Goal: Information Seeking & Learning: Learn about a topic

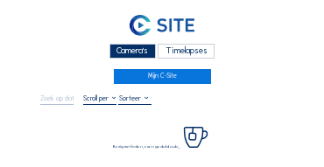
click at [132, 51] on div "Camera's" at bounding box center [132, 51] width 46 height 15
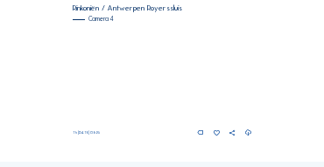
scroll to position [752, 0]
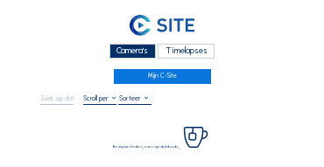
click at [129, 51] on div "Camera's" at bounding box center [132, 51] width 46 height 15
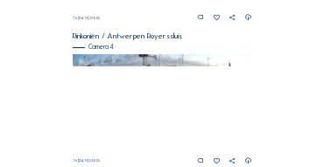
scroll to position [721, 0]
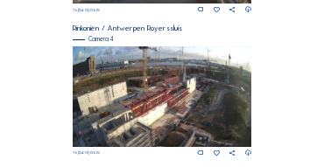
click at [174, 96] on img at bounding box center [162, 96] width 179 height 101
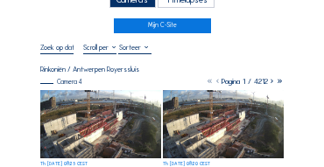
scroll to position [52, 0]
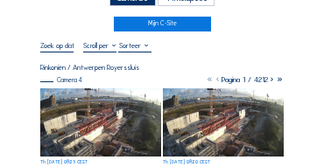
click at [80, 106] on img at bounding box center [100, 122] width 121 height 68
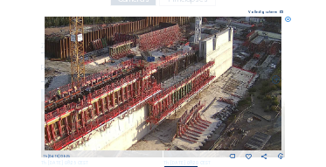
drag, startPoint x: 167, startPoint y: 56, endPoint x: 191, endPoint y: 79, distance: 32.8
click at [226, 66] on img at bounding box center [164, 84] width 238 height 134
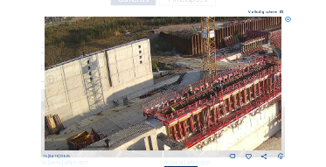
drag, startPoint x: 137, startPoint y: 95, endPoint x: 230, endPoint y: 80, distance: 94.0
click at [228, 80] on img at bounding box center [164, 84] width 238 height 134
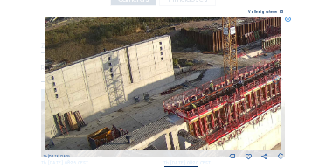
drag, startPoint x: 150, startPoint y: 112, endPoint x: 203, endPoint y: 71, distance: 66.6
click at [203, 71] on img at bounding box center [164, 84] width 238 height 134
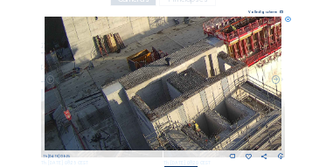
click at [169, 78] on img at bounding box center [164, 84] width 238 height 134
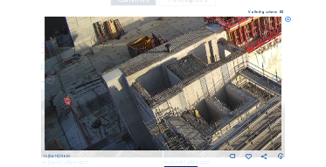
click at [193, 76] on img at bounding box center [164, 84] width 238 height 134
drag, startPoint x: 197, startPoint y: 93, endPoint x: 192, endPoint y: 59, distance: 33.5
click at [192, 59] on img at bounding box center [164, 84] width 238 height 134
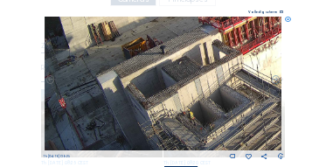
drag, startPoint x: 184, startPoint y: 56, endPoint x: 183, endPoint y: 93, distance: 36.7
click at [183, 93] on img at bounding box center [164, 84] width 238 height 134
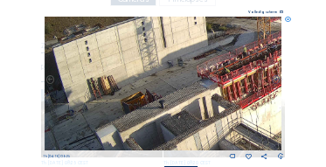
drag, startPoint x: 183, startPoint y: 79, endPoint x: 201, endPoint y: 73, distance: 19.4
click at [184, 94] on img at bounding box center [164, 84] width 238 height 134
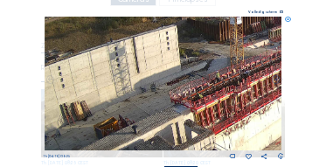
drag, startPoint x: 202, startPoint y: 73, endPoint x: 174, endPoint y: 93, distance: 34.5
click at [174, 93] on img at bounding box center [164, 84] width 238 height 134
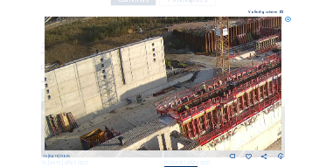
drag, startPoint x: 207, startPoint y: 87, endPoint x: 187, endPoint y: 94, distance: 21.0
click at [179, 94] on img at bounding box center [164, 84] width 238 height 134
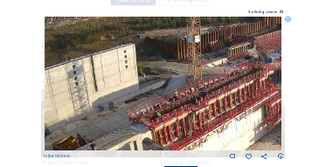
click at [75, 122] on img at bounding box center [164, 84] width 238 height 134
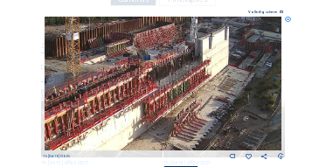
drag, startPoint x: 176, startPoint y: 130, endPoint x: 146, endPoint y: 130, distance: 29.7
click at [146, 130] on img at bounding box center [164, 84] width 238 height 134
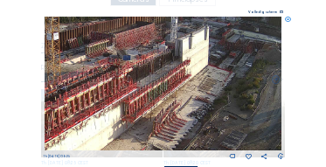
click at [286, 20] on icon at bounding box center [288, 20] width 6 height 6
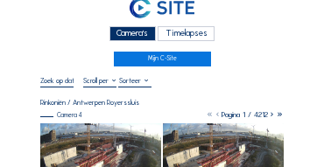
scroll to position [17, 0]
click at [135, 32] on div "Camera's" at bounding box center [132, 33] width 46 height 15
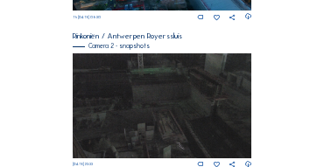
scroll to position [332, 0]
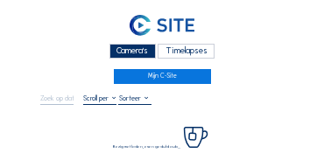
click at [135, 53] on div "Camera's" at bounding box center [132, 51] width 46 height 15
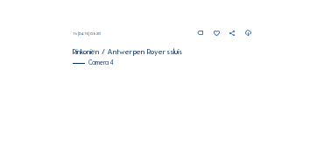
scroll to position [669, 0]
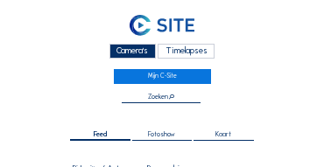
drag, startPoint x: 122, startPoint y: 53, endPoint x: 59, endPoint y: 55, distance: 63.0
click at [122, 54] on div "Camera's" at bounding box center [132, 51] width 46 height 15
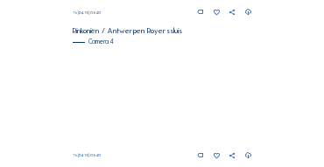
scroll to position [721, 0]
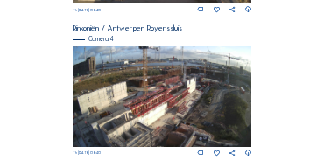
click at [199, 104] on img at bounding box center [162, 96] width 179 height 101
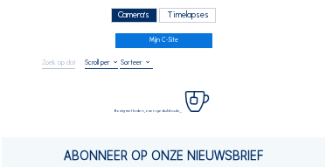
scroll to position [87, 0]
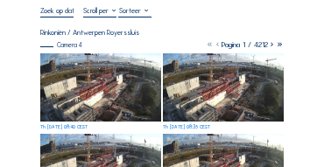
click at [102, 62] on img at bounding box center [100, 87] width 121 height 68
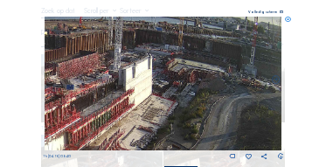
drag, startPoint x: 220, startPoint y: 94, endPoint x: 166, endPoint y: 126, distance: 62.7
click at [166, 126] on img at bounding box center [164, 84] width 238 height 134
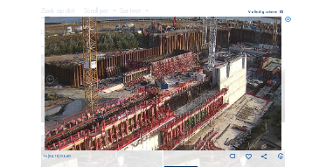
drag, startPoint x: 122, startPoint y: 121, endPoint x: 216, endPoint y: 120, distance: 94.4
click at [216, 120] on img at bounding box center [164, 84] width 238 height 134
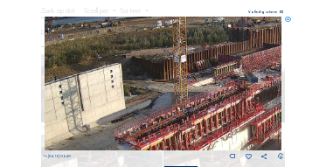
drag, startPoint x: 145, startPoint y: 121, endPoint x: 235, endPoint y: 115, distance: 90.3
click at [235, 115] on img at bounding box center [164, 84] width 238 height 134
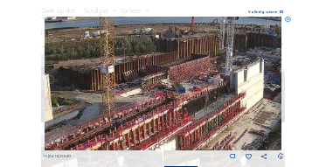
drag, startPoint x: 235, startPoint y: 108, endPoint x: 164, endPoint y: 118, distance: 72.3
click at [164, 118] on img at bounding box center [164, 84] width 238 height 134
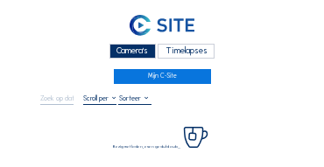
click at [130, 51] on div "Camera's" at bounding box center [132, 51] width 46 height 15
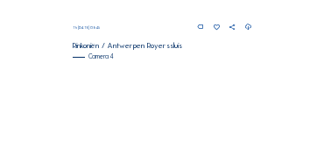
scroll to position [774, 0]
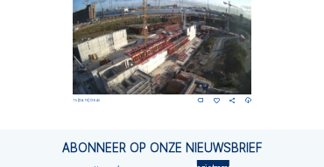
click at [186, 49] on img at bounding box center [162, 44] width 179 height 101
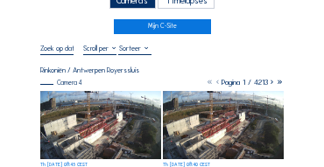
scroll to position [52, 0]
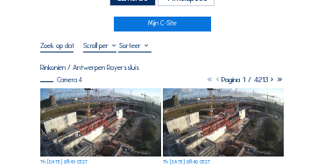
click at [80, 104] on img at bounding box center [100, 122] width 121 height 68
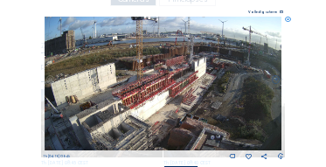
click at [289, 20] on icon at bounding box center [288, 20] width 6 height 6
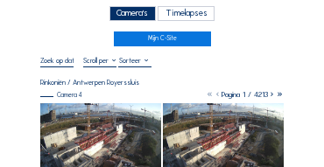
scroll to position [17, 0]
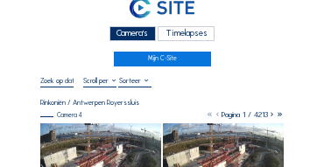
click at [132, 38] on div "Camera's" at bounding box center [132, 33] width 46 height 15
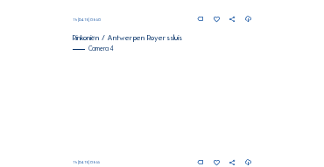
scroll to position [752, 0]
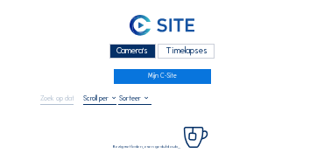
click at [131, 53] on div "Camera's" at bounding box center [132, 51] width 46 height 15
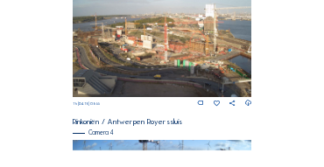
scroll to position [628, 0]
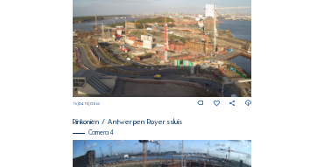
click at [192, 52] on img at bounding box center [162, 47] width 179 height 101
click at [196, 52] on img at bounding box center [162, 47] width 179 height 101
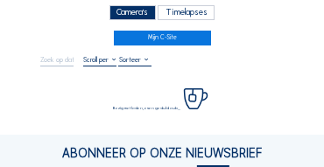
scroll to position [87, 0]
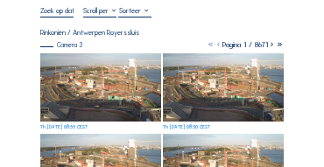
click at [96, 66] on img at bounding box center [100, 87] width 121 height 68
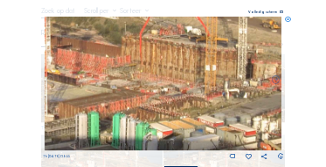
drag, startPoint x: 205, startPoint y: 94, endPoint x: 158, endPoint y: 90, distance: 46.6
click at [158, 90] on img at bounding box center [164, 84] width 238 height 134
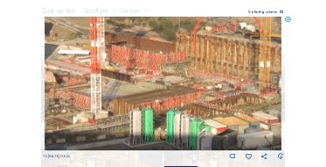
drag, startPoint x: 128, startPoint y: 101, endPoint x: 182, endPoint y: 98, distance: 54.3
click at [182, 98] on img at bounding box center [164, 84] width 238 height 134
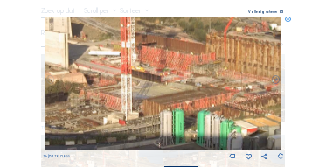
drag, startPoint x: 161, startPoint y: 105, endPoint x: 199, endPoint y: 106, distance: 38.5
click at [199, 106] on img at bounding box center [164, 84] width 238 height 134
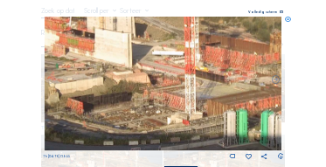
drag, startPoint x: 158, startPoint y: 96, endPoint x: 176, endPoint y: 94, distance: 17.6
click at [188, 96] on img at bounding box center [164, 84] width 238 height 134
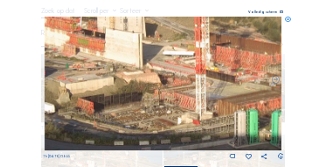
drag, startPoint x: 143, startPoint y: 89, endPoint x: 183, endPoint y: 93, distance: 39.5
click at [183, 93] on img at bounding box center [164, 84] width 238 height 134
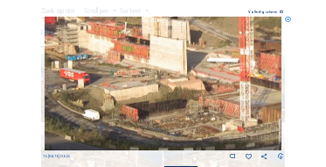
drag, startPoint x: 150, startPoint y: 73, endPoint x: 178, endPoint y: 96, distance: 37.3
click at [178, 96] on img at bounding box center [164, 84] width 238 height 134
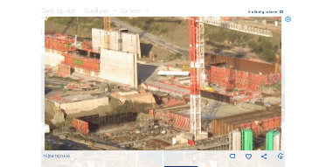
drag, startPoint x: 169, startPoint y: 101, endPoint x: 122, endPoint y: 94, distance: 46.7
click at [122, 94] on img at bounding box center [164, 84] width 238 height 134
click at [155, 101] on img at bounding box center [164, 84] width 238 height 134
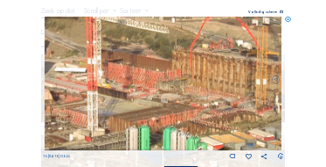
drag, startPoint x: 168, startPoint y: 107, endPoint x: 134, endPoint y: 105, distance: 34.1
click at [134, 105] on img at bounding box center [164, 84] width 238 height 134
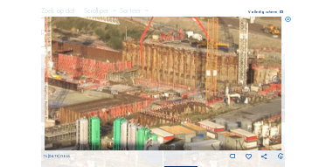
drag, startPoint x: 193, startPoint y: 111, endPoint x: 144, endPoint y: 103, distance: 49.6
click at [144, 103] on img at bounding box center [164, 84] width 238 height 134
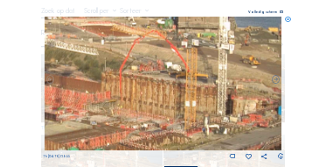
drag, startPoint x: 157, startPoint y: 88, endPoint x: 104, endPoint y: 120, distance: 61.2
click at [135, 119] on img at bounding box center [164, 84] width 238 height 134
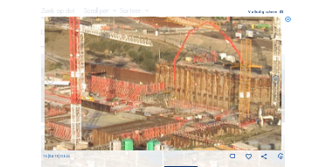
drag, startPoint x: 102, startPoint y: 117, endPoint x: 139, endPoint y: 111, distance: 37.2
click at [139, 111] on img at bounding box center [164, 84] width 238 height 134
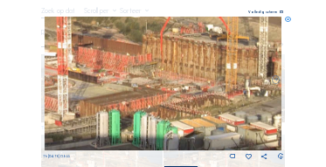
drag, startPoint x: 136, startPoint y: 115, endPoint x: 132, endPoint y: 85, distance: 30.8
click at [132, 85] on img at bounding box center [164, 84] width 238 height 134
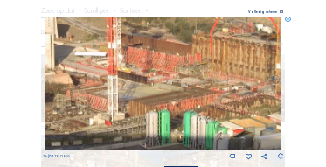
drag, startPoint x: 120, startPoint y: 87, endPoint x: 170, endPoint y: 88, distance: 49.9
click at [170, 88] on img at bounding box center [164, 84] width 238 height 134
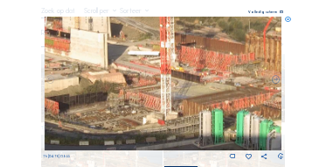
drag, startPoint x: 157, startPoint y: 92, endPoint x: 203, endPoint y: 91, distance: 45.5
click at [203, 91] on img at bounding box center [164, 84] width 238 height 134
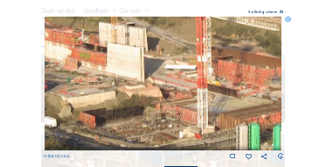
drag, startPoint x: 169, startPoint y: 87, endPoint x: 214, endPoint y: 102, distance: 48.1
click at [214, 102] on img at bounding box center [164, 84] width 238 height 134
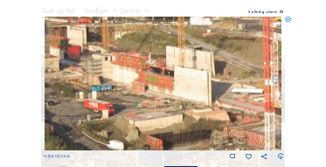
drag, startPoint x: 164, startPoint y: 87, endPoint x: 224, endPoint y: 109, distance: 63.4
click at [224, 109] on img at bounding box center [164, 84] width 238 height 134
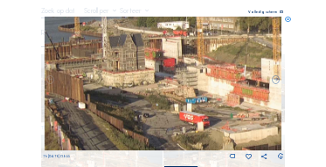
drag, startPoint x: 207, startPoint y: 110, endPoint x: 279, endPoint y: 119, distance: 72.2
click at [279, 119] on img at bounding box center [164, 84] width 238 height 134
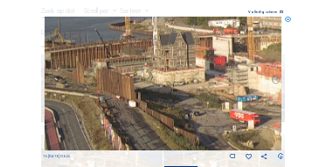
click at [268, 104] on img at bounding box center [164, 84] width 238 height 134
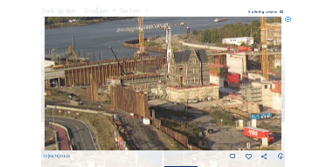
drag, startPoint x: 204, startPoint y: 87, endPoint x: 232, endPoint y: 104, distance: 33.0
click at [232, 104] on img at bounding box center [164, 84] width 238 height 134
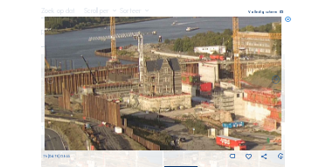
drag, startPoint x: 192, startPoint y: 90, endPoint x: 177, endPoint y: 94, distance: 15.3
click at [177, 94] on img at bounding box center [164, 84] width 238 height 134
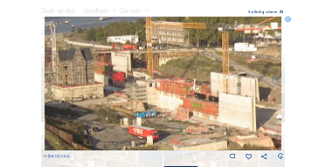
drag, startPoint x: 246, startPoint y: 104, endPoint x: 158, endPoint y: 94, distance: 88.1
click at [158, 94] on img at bounding box center [164, 84] width 238 height 134
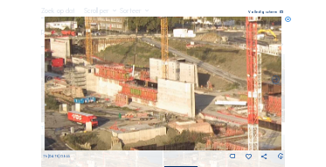
drag, startPoint x: 211, startPoint y: 108, endPoint x: 144, endPoint y: 94, distance: 67.9
click at [143, 94] on img at bounding box center [164, 84] width 238 height 134
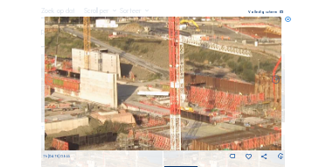
drag, startPoint x: 211, startPoint y: 107, endPoint x: 143, endPoint y: 98, distance: 68.8
click at [143, 98] on img at bounding box center [164, 84] width 238 height 134
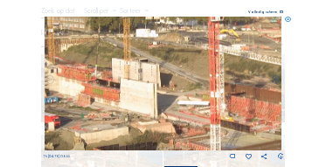
drag, startPoint x: 133, startPoint y: 82, endPoint x: 171, endPoint y: 89, distance: 39.1
click at [171, 89] on img at bounding box center [164, 84] width 238 height 134
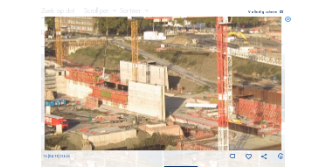
drag, startPoint x: 159, startPoint y: 91, endPoint x: 202, endPoint y: 94, distance: 43.0
click at [202, 94] on img at bounding box center [164, 84] width 238 height 134
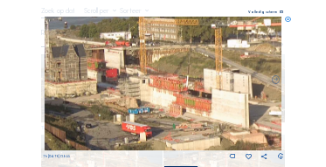
drag, startPoint x: 164, startPoint y: 91, endPoint x: 205, endPoint y: 95, distance: 41.3
click at [205, 95] on img at bounding box center [164, 84] width 238 height 134
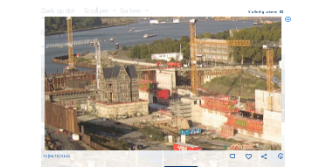
drag, startPoint x: 164, startPoint y: 82, endPoint x: 216, endPoint y: 103, distance: 55.7
click at [216, 103] on img at bounding box center [164, 84] width 238 height 134
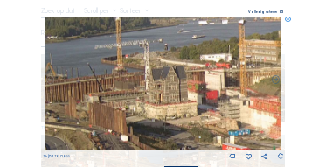
click at [226, 99] on img at bounding box center [164, 84] width 238 height 134
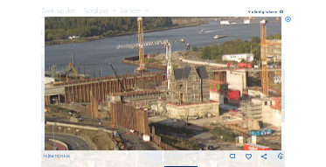
drag, startPoint x: 204, startPoint y: 99, endPoint x: 218, endPoint y: 99, distance: 14.0
click at [218, 99] on img at bounding box center [164, 84] width 238 height 134
drag, startPoint x: 154, startPoint y: 99, endPoint x: 164, endPoint y: 98, distance: 10.5
click at [164, 98] on img at bounding box center [164, 84] width 238 height 134
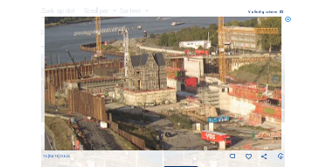
drag, startPoint x: 209, startPoint y: 102, endPoint x: 166, endPoint y: 90, distance: 44.6
click at [166, 90] on img at bounding box center [164, 84] width 238 height 134
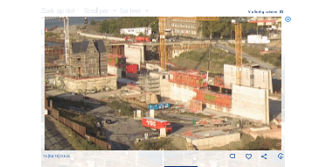
drag, startPoint x: 170, startPoint y: 91, endPoint x: 154, endPoint y: 89, distance: 15.8
click at [154, 89] on img at bounding box center [164, 84] width 238 height 134
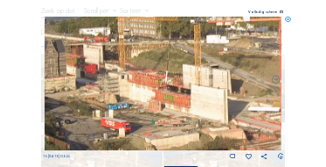
drag, startPoint x: 164, startPoint y: 94, endPoint x: 112, endPoint y: 94, distance: 52.5
click at [112, 94] on img at bounding box center [164, 84] width 238 height 134
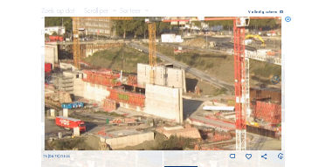
drag, startPoint x: 192, startPoint y: 105, endPoint x: 106, endPoint y: 98, distance: 86.9
click at [106, 98] on img at bounding box center [164, 84] width 238 height 134
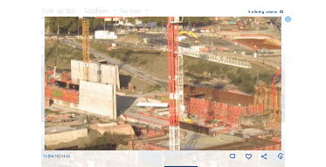
drag, startPoint x: 106, startPoint y: 99, endPoint x: 174, endPoint y: 103, distance: 68.3
click at [175, 103] on img at bounding box center [164, 84] width 238 height 134
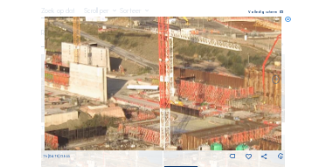
drag, startPoint x: 217, startPoint y: 108, endPoint x: 158, endPoint y: 93, distance: 60.7
click at [158, 93] on img at bounding box center [164, 84] width 238 height 134
click at [289, 21] on icon at bounding box center [288, 20] width 6 height 6
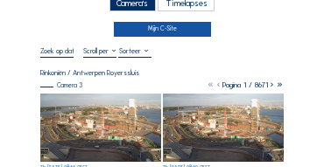
scroll to position [35, 0]
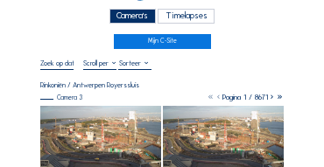
click at [135, 21] on div "Camera's" at bounding box center [132, 16] width 46 height 15
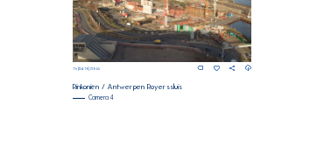
scroll to position [610, 0]
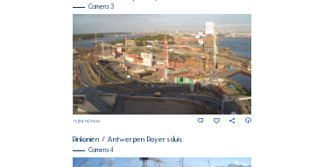
click at [181, 63] on img at bounding box center [162, 64] width 179 height 101
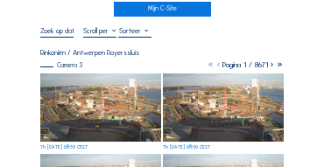
scroll to position [70, 0]
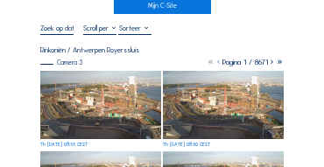
click at [95, 82] on img at bounding box center [100, 105] width 121 height 68
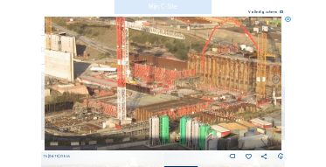
click at [289, 20] on icon at bounding box center [288, 20] width 6 height 6
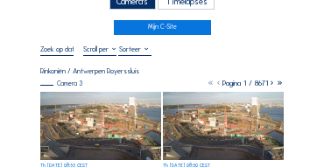
scroll to position [17, 0]
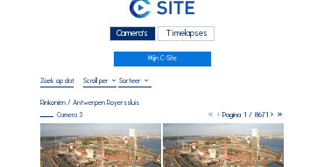
drag, startPoint x: 143, startPoint y: 33, endPoint x: 150, endPoint y: 38, distance: 9.0
click at [143, 34] on div "Camera's" at bounding box center [132, 33] width 46 height 15
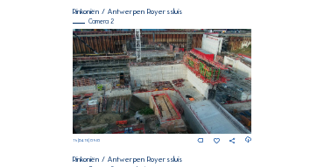
scroll to position [157, 0]
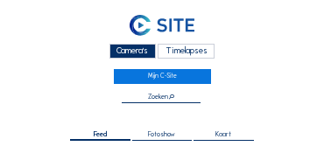
click at [127, 51] on div "Camera's" at bounding box center [132, 51] width 46 height 15
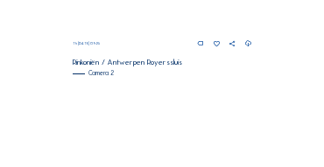
scroll to position [284, 0]
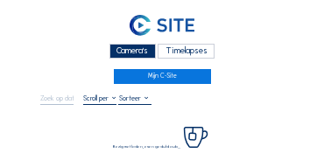
click at [136, 47] on div "Camera's" at bounding box center [132, 51] width 46 height 15
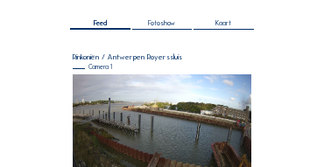
scroll to position [155, 0]
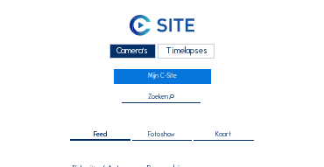
click at [122, 57] on div "Camera's" at bounding box center [132, 51] width 46 height 15
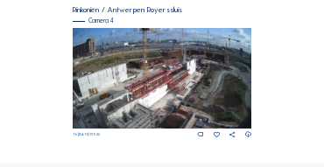
scroll to position [739, 0]
